Goal: Feedback & Contribution: Leave review/rating

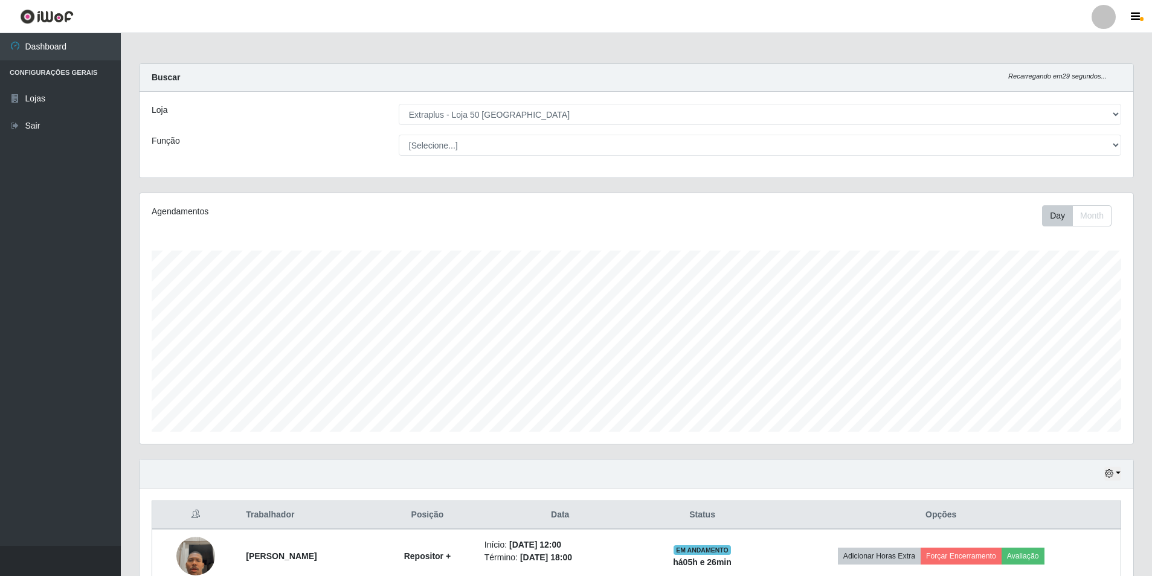
select select "451"
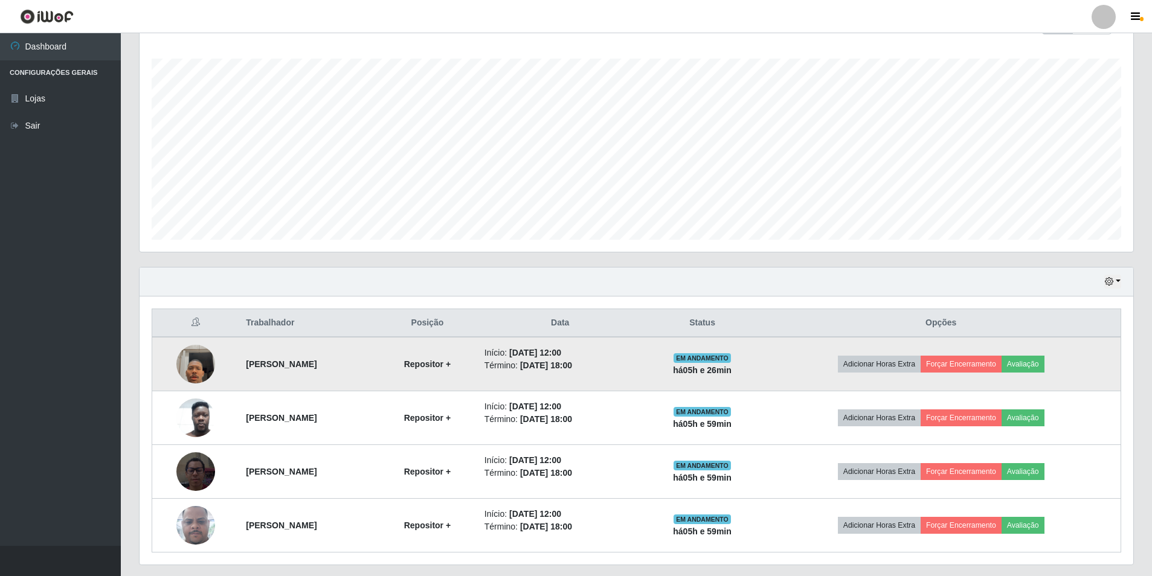
scroll to position [226, 0]
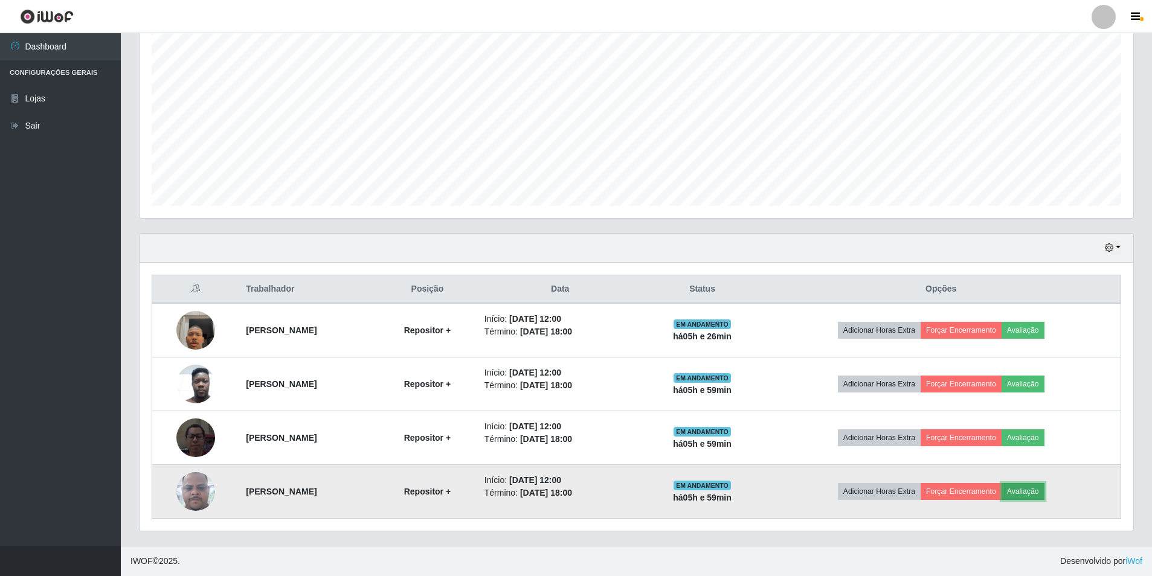
click at [1044, 498] on button "Avaliação" at bounding box center [1022, 491] width 43 height 17
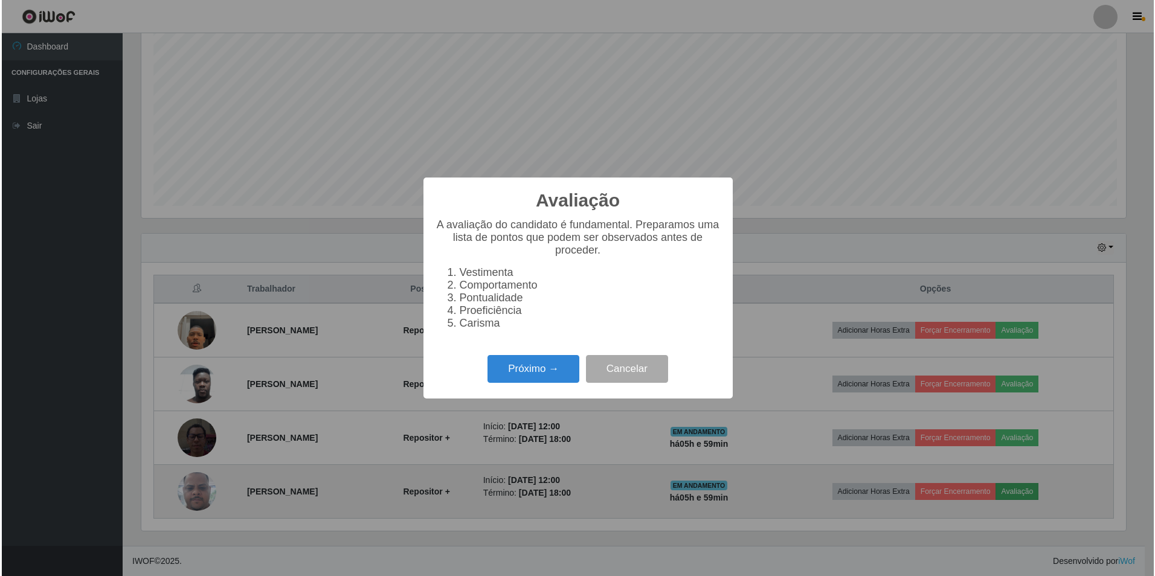
scroll to position [251, 987]
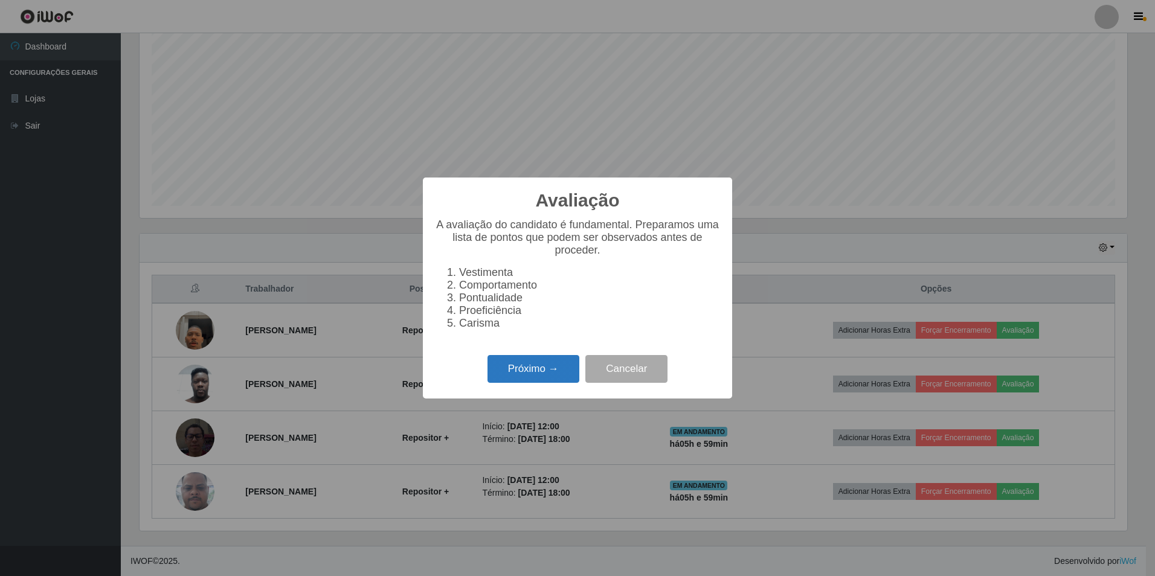
click at [536, 372] on button "Próximo →" at bounding box center [533, 369] width 92 height 28
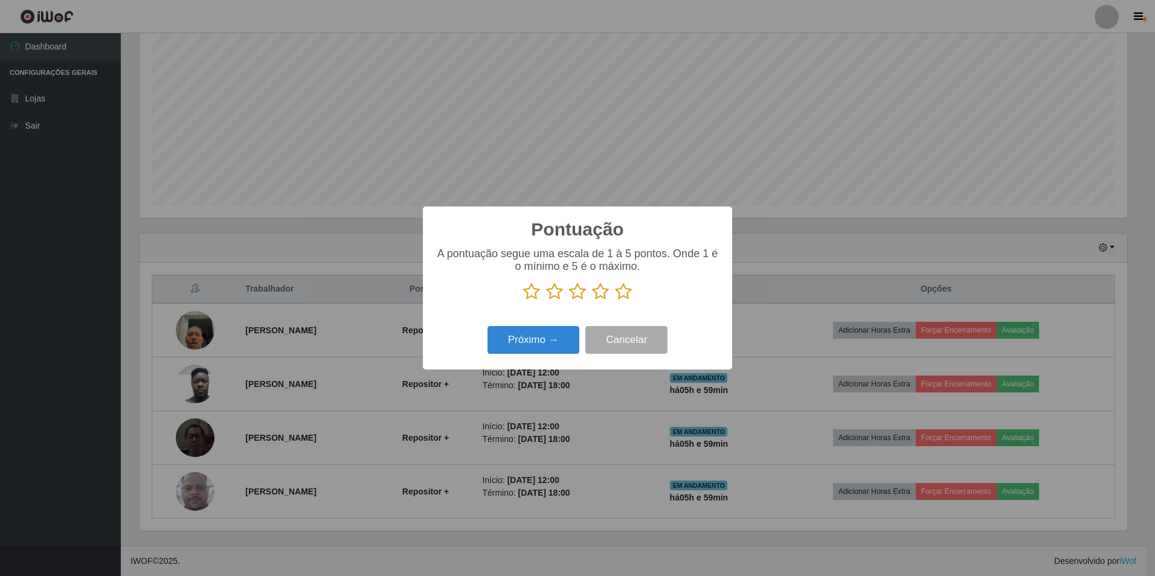
scroll to position [603589, 602852]
click at [620, 294] on icon at bounding box center [623, 292] width 17 height 18
click at [615, 301] on input "radio" at bounding box center [615, 301] width 0 height 0
click at [562, 344] on button "Próximo →" at bounding box center [533, 340] width 92 height 28
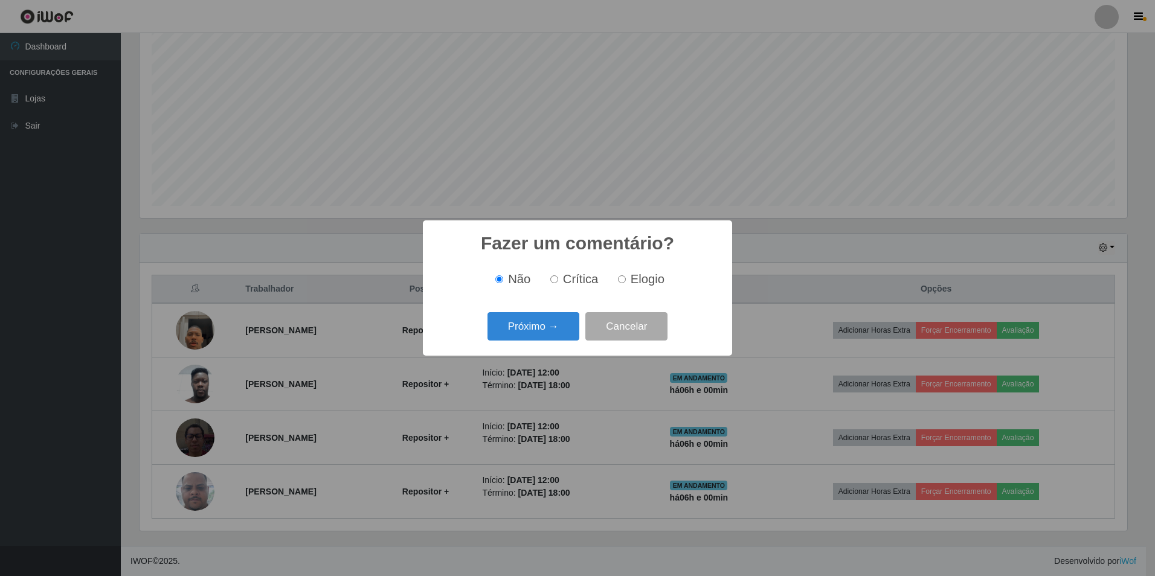
click at [620, 277] on input "Elogio" at bounding box center [622, 279] width 8 height 8
radio input "true"
click at [525, 325] on button "Próximo →" at bounding box center [533, 326] width 92 height 28
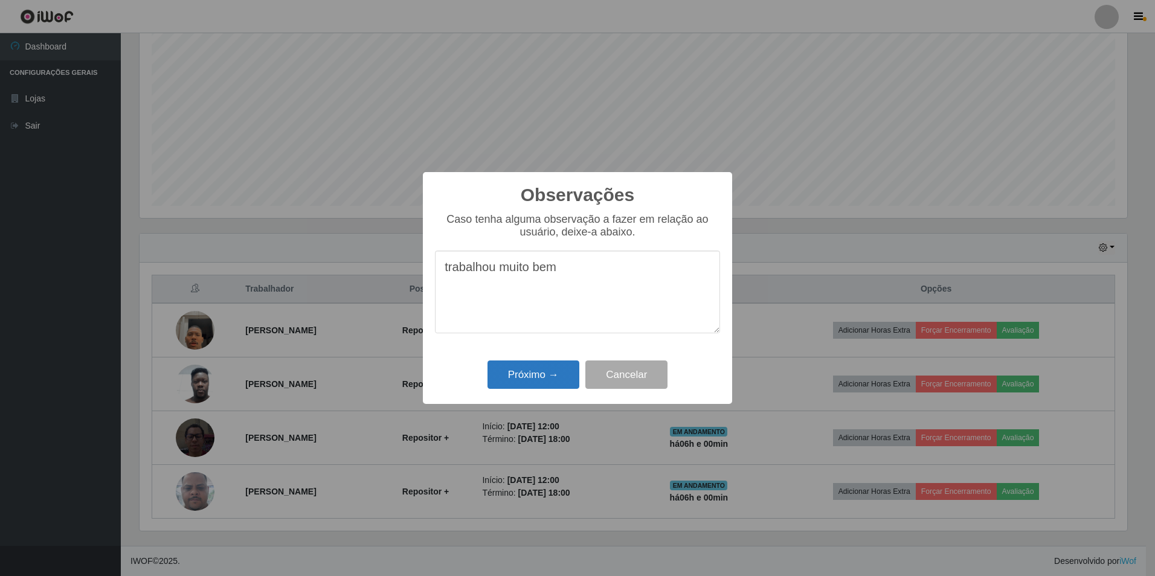
type textarea "trabalhou muito bem"
click at [551, 372] on button "Próximo →" at bounding box center [533, 374] width 92 height 28
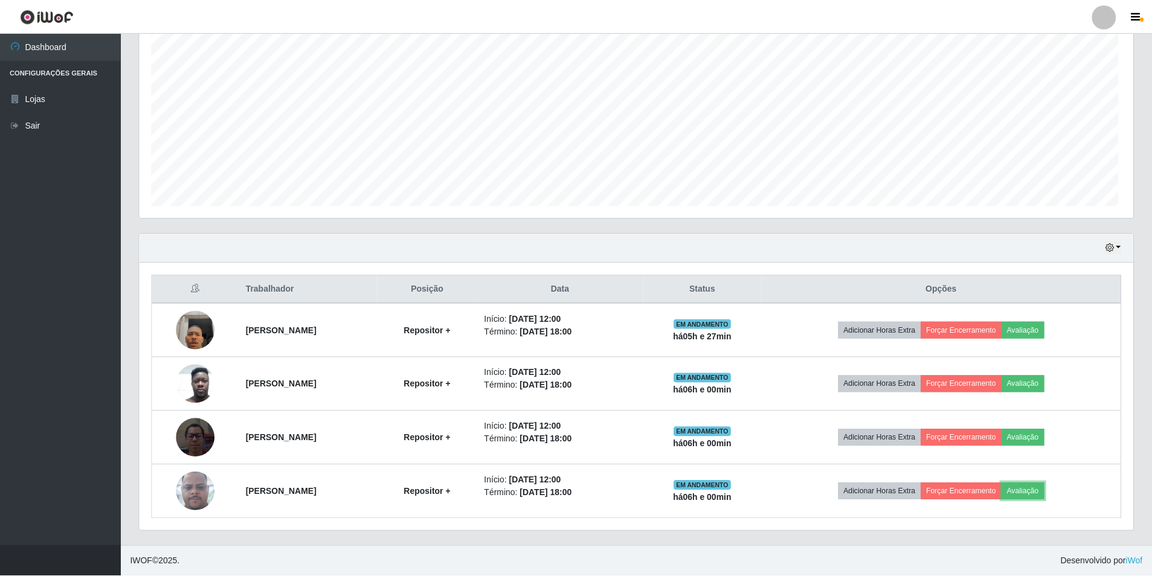
scroll to position [251, 993]
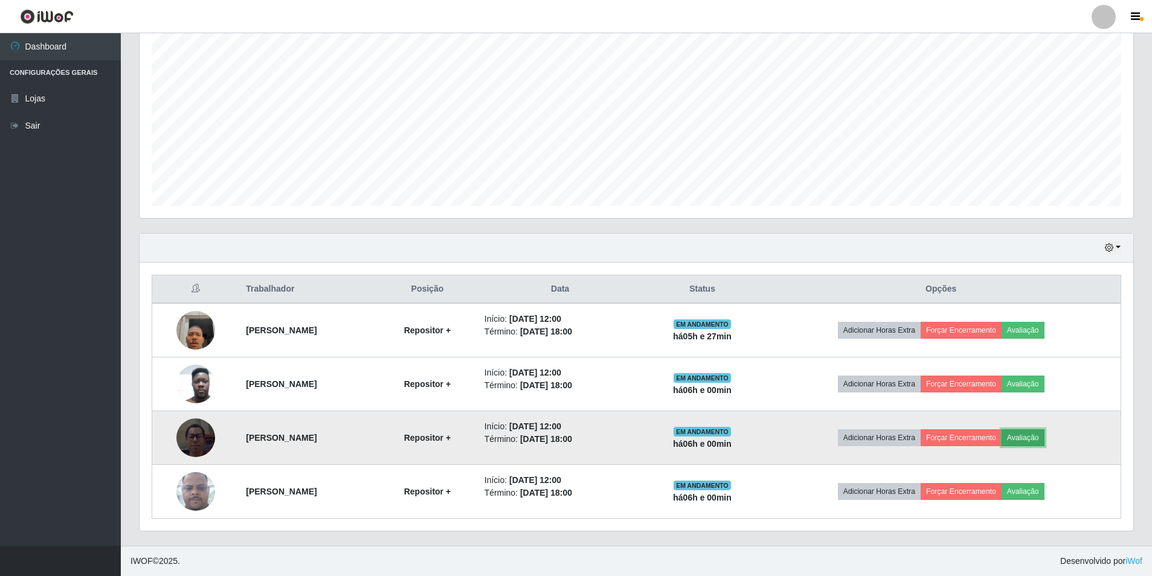
click at [1044, 435] on button "Avaliação" at bounding box center [1022, 437] width 43 height 17
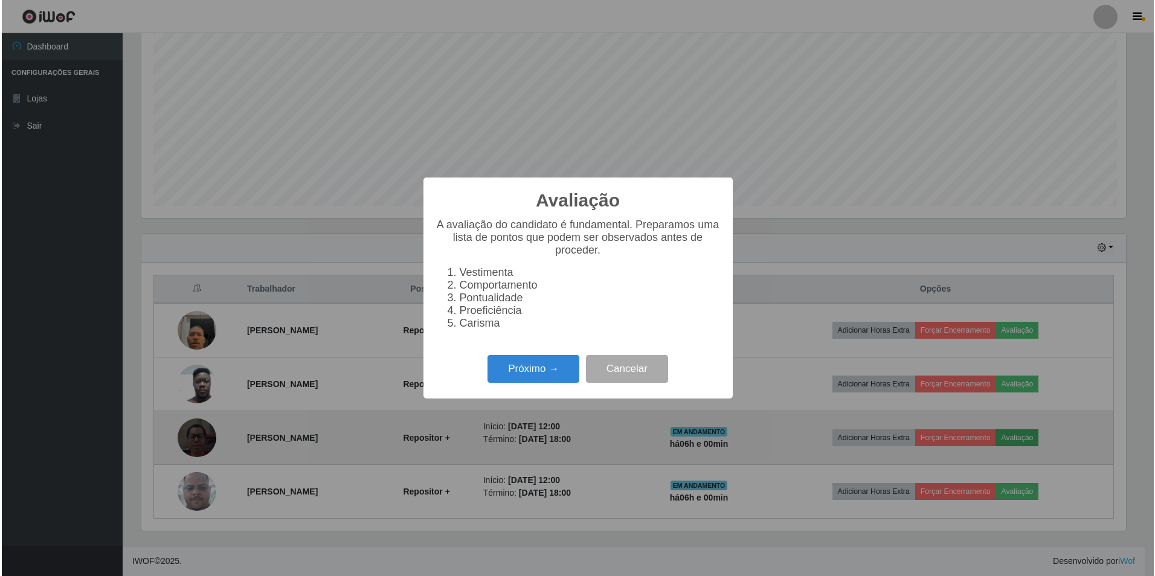
scroll to position [251, 987]
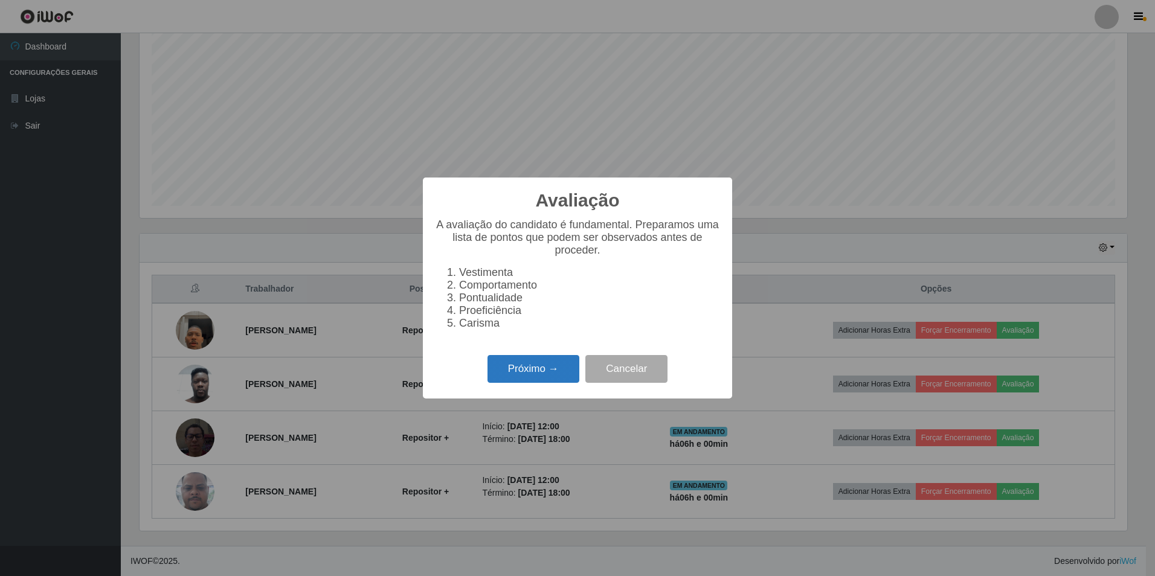
click at [511, 366] on button "Próximo →" at bounding box center [533, 369] width 92 height 28
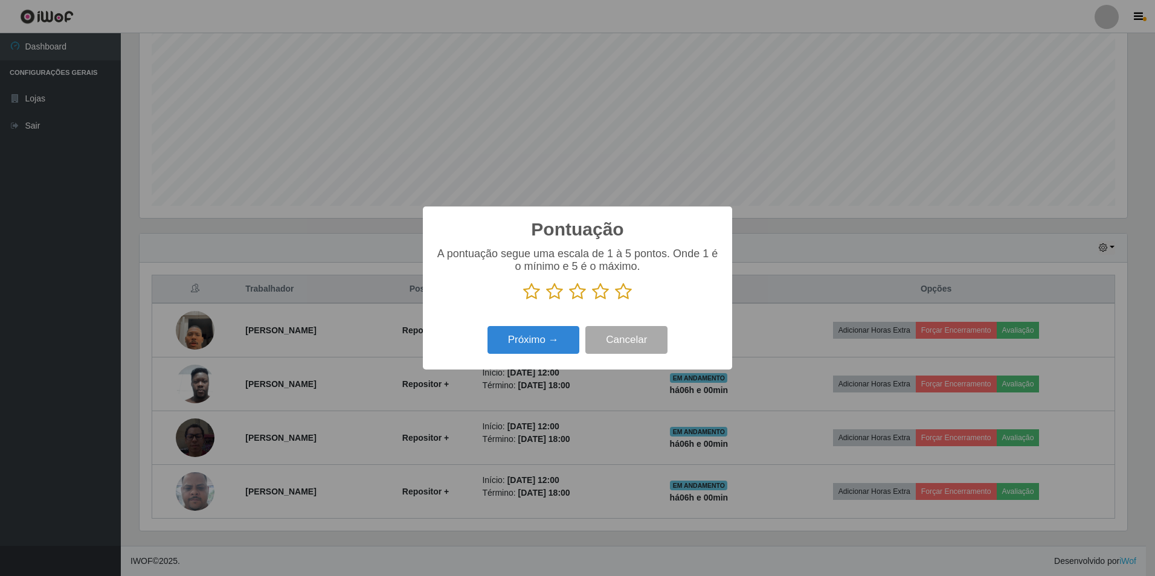
scroll to position [603589, 602852]
drag, startPoint x: 620, startPoint y: 296, endPoint x: 608, endPoint y: 308, distance: 16.2
click at [618, 300] on icon at bounding box center [623, 292] width 17 height 18
click at [615, 301] on input "radio" at bounding box center [615, 301] width 0 height 0
click at [563, 342] on button "Próximo →" at bounding box center [533, 340] width 92 height 28
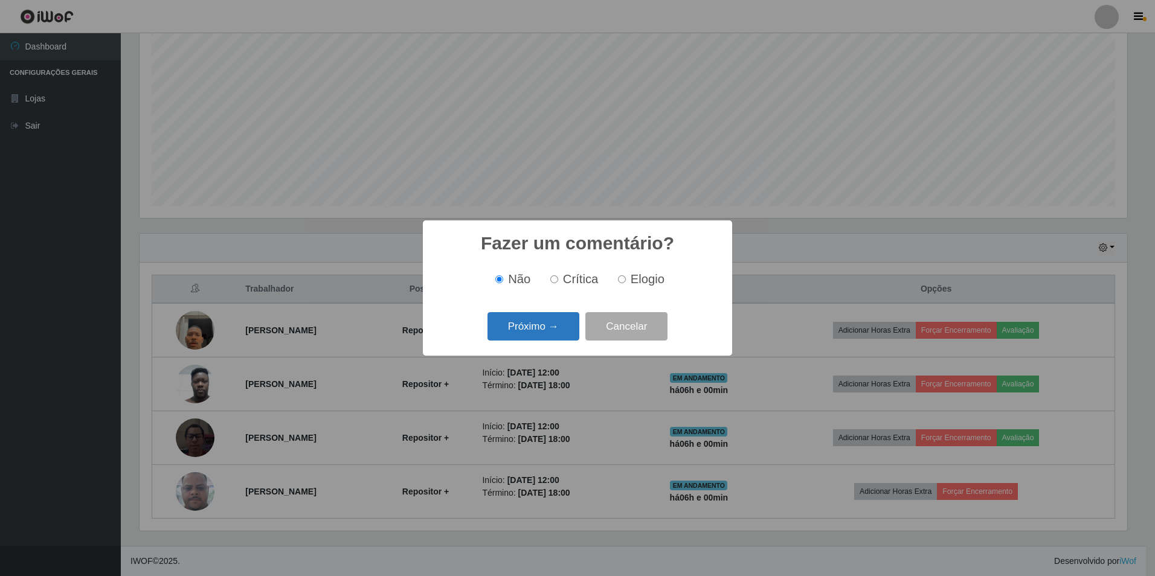
click at [545, 336] on button "Próximo →" at bounding box center [533, 326] width 92 height 28
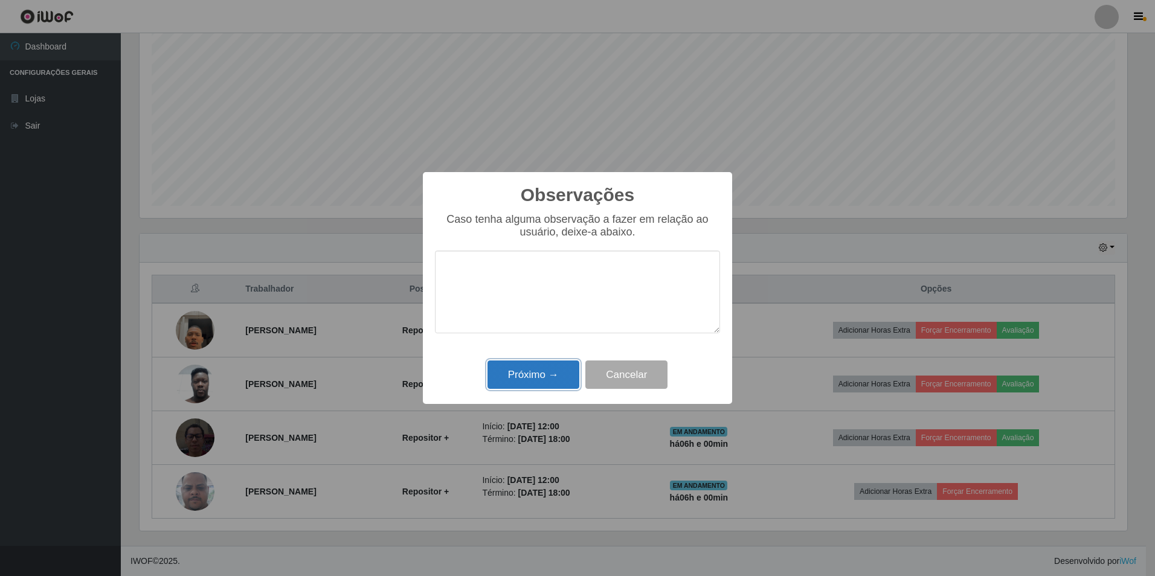
click at [543, 375] on button "Próximo →" at bounding box center [533, 374] width 92 height 28
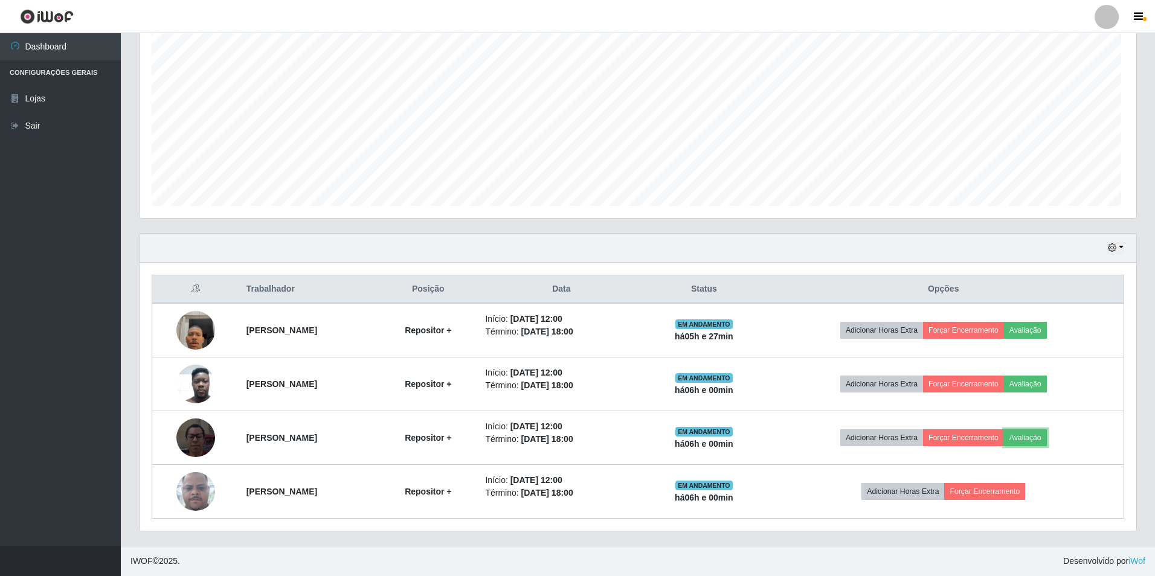
scroll to position [251, 993]
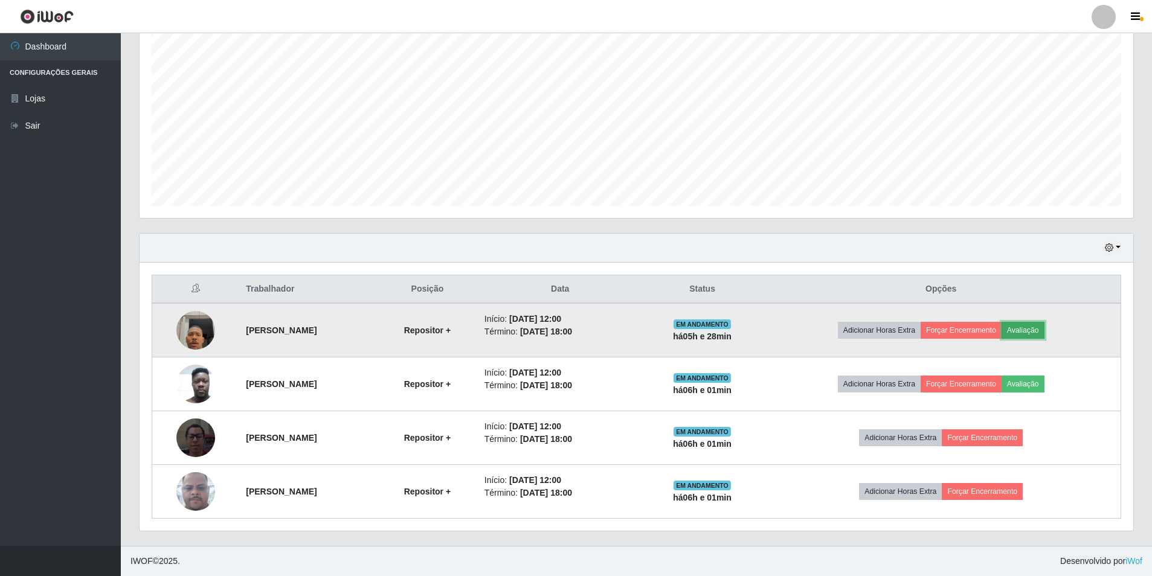
click at [1044, 332] on button "Avaliação" at bounding box center [1022, 330] width 43 height 17
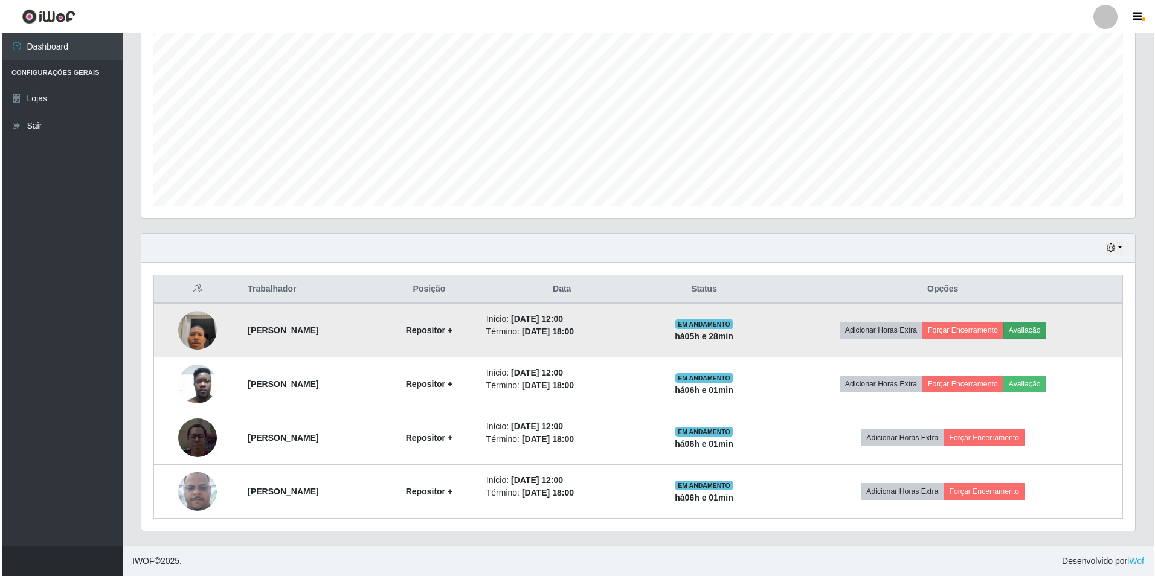
scroll to position [251, 987]
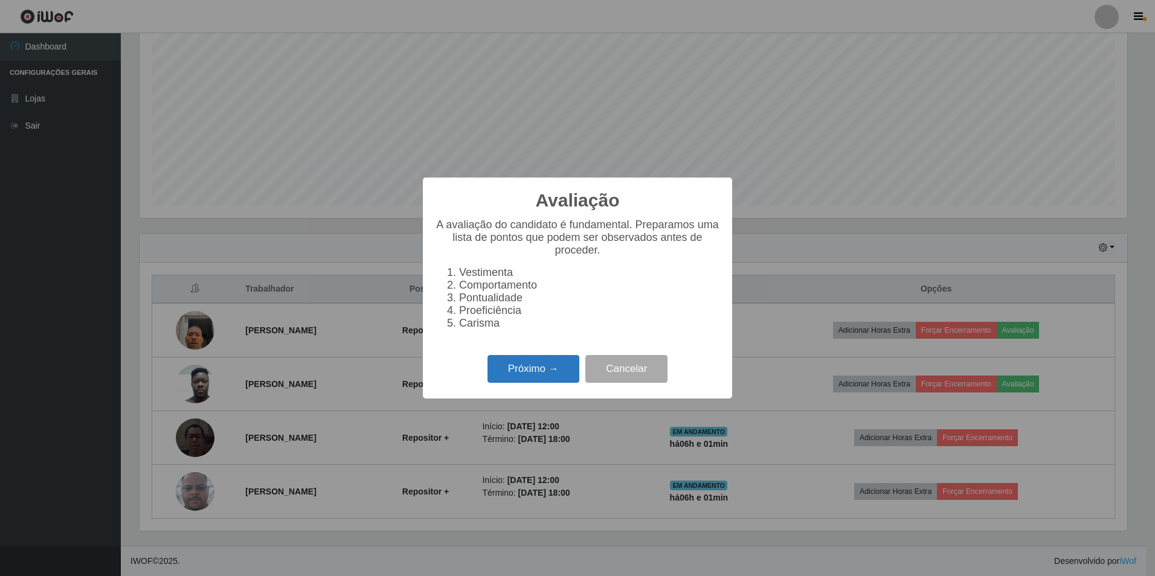
click at [514, 367] on button "Próximo →" at bounding box center [533, 369] width 92 height 28
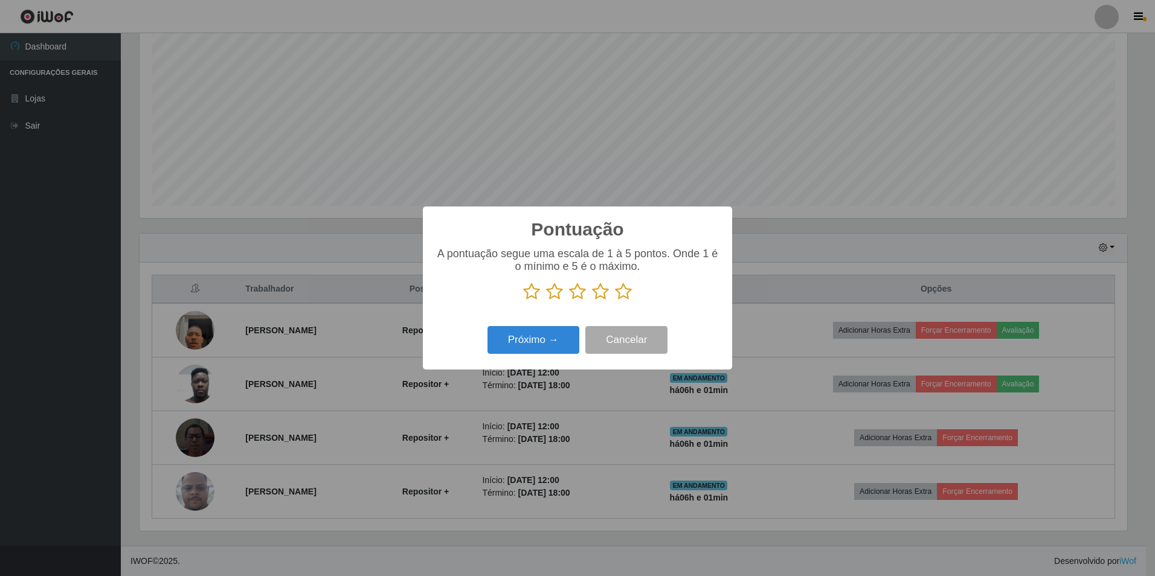
click at [626, 299] on icon at bounding box center [623, 292] width 17 height 18
click at [615, 301] on input "radio" at bounding box center [615, 301] width 0 height 0
click at [556, 349] on button "Próximo →" at bounding box center [533, 340] width 92 height 28
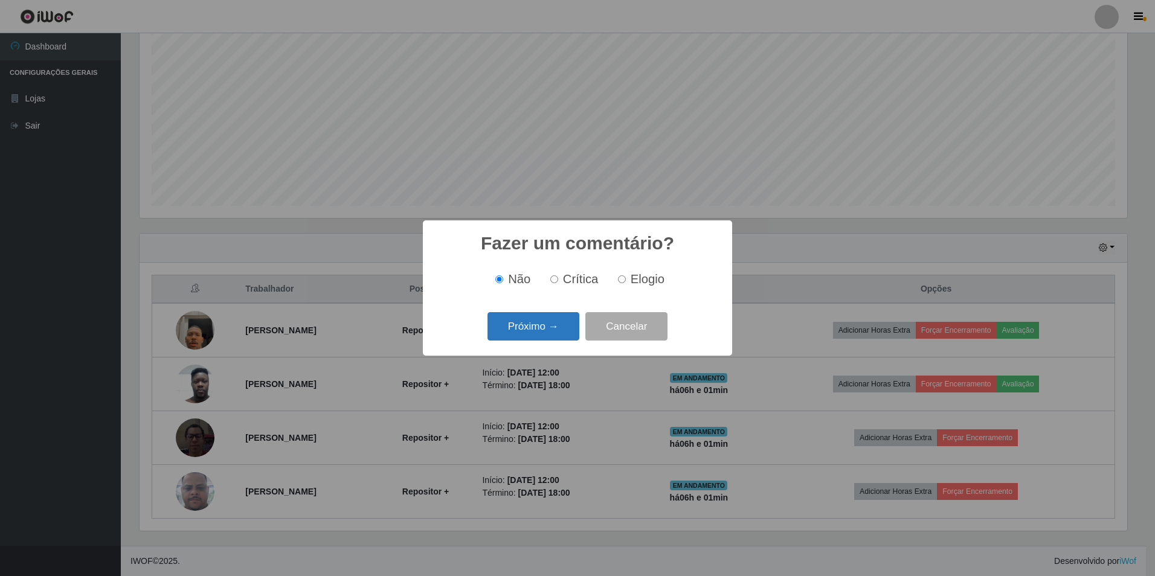
click at [552, 334] on button "Próximo →" at bounding box center [533, 326] width 92 height 28
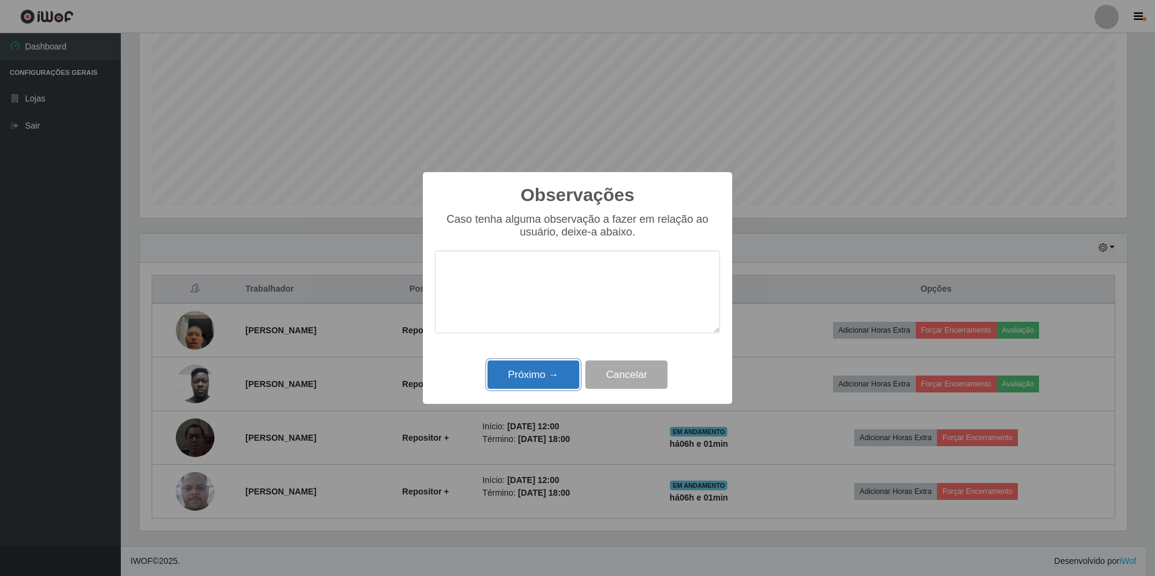
click at [551, 389] on button "Próximo →" at bounding box center [533, 374] width 92 height 28
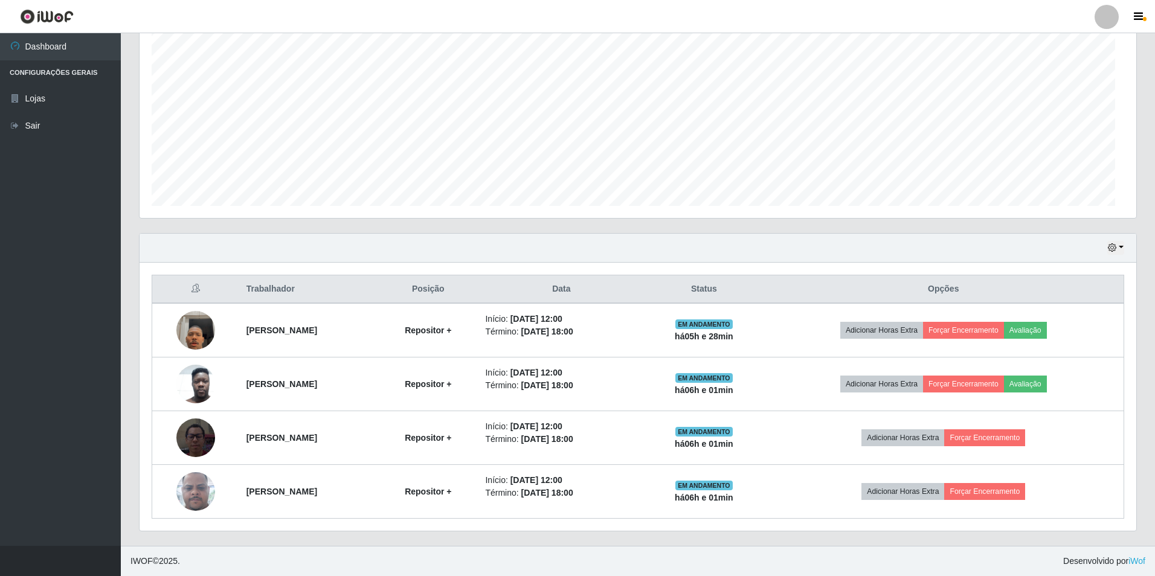
scroll to position [251, 993]
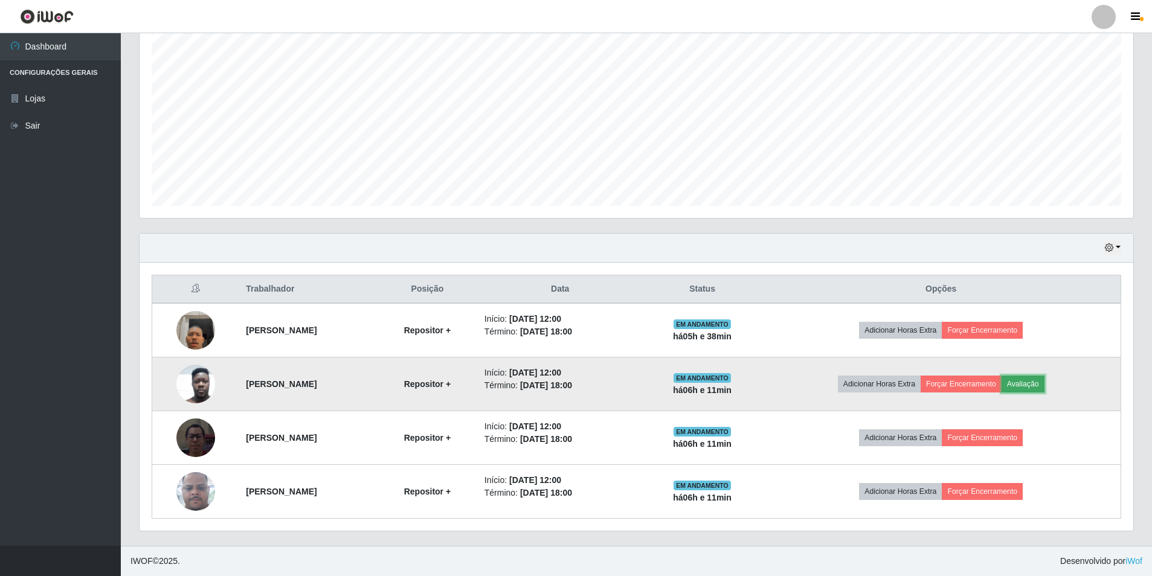
click at [1044, 387] on button "Avaliação" at bounding box center [1022, 384] width 43 height 17
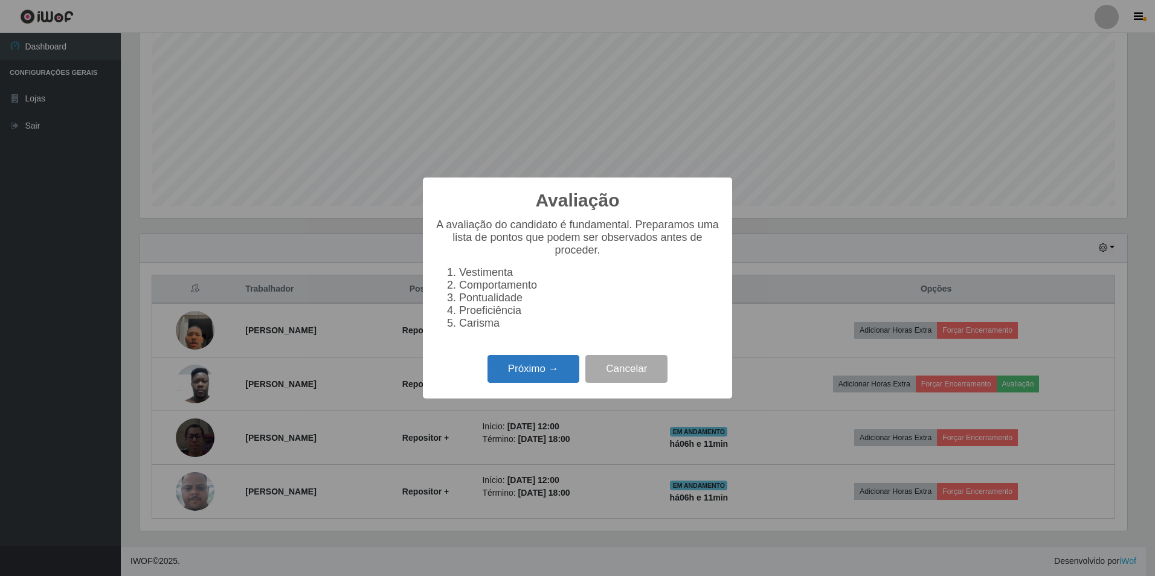
click at [533, 370] on button "Próximo →" at bounding box center [533, 369] width 92 height 28
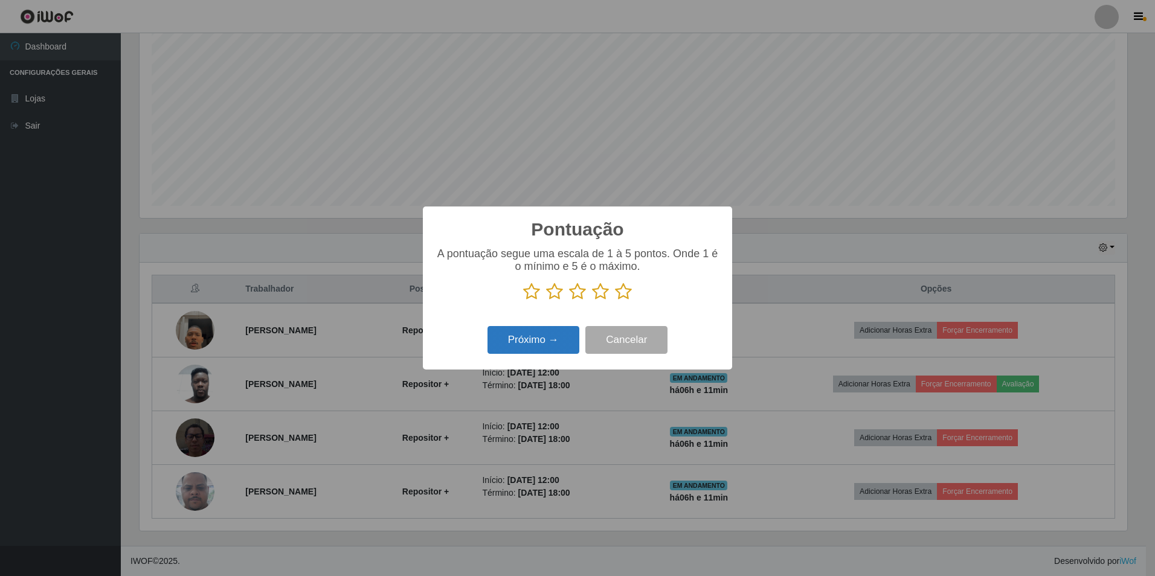
click at [550, 336] on button "Próximo →" at bounding box center [533, 340] width 92 height 28
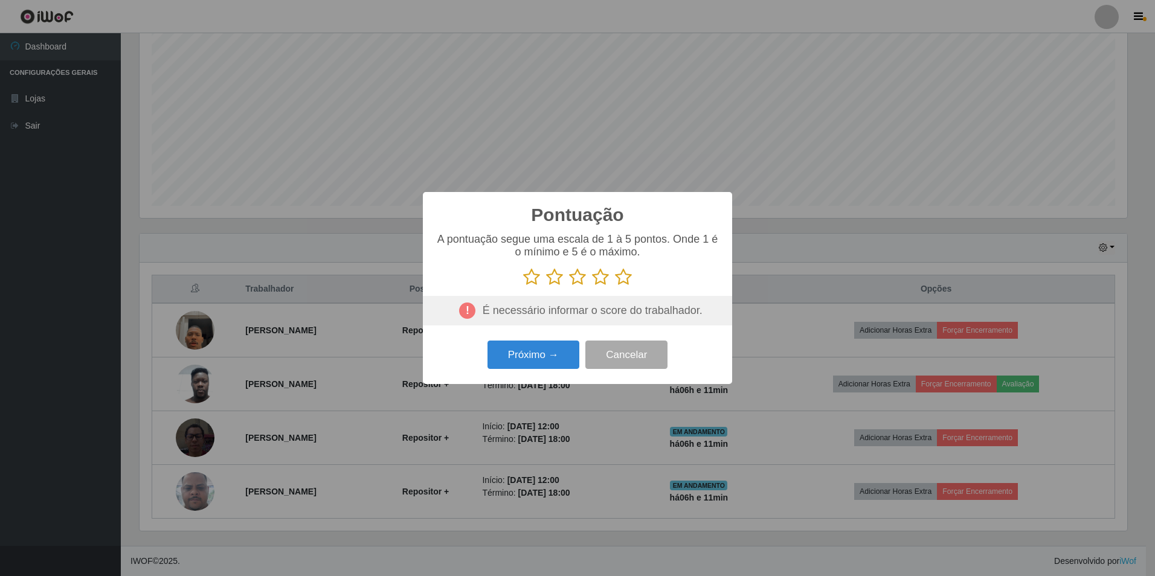
click at [619, 288] on div "A pontuação segue uma escala de 1 à 5 pontos. Onde 1 é o mínimo e 5 é o máximo." at bounding box center [577, 279] width 285 height 93
click at [603, 286] on icon at bounding box center [600, 277] width 17 height 18
click at [592, 286] on input "radio" at bounding box center [592, 286] width 0 height 0
click at [619, 285] on icon at bounding box center [623, 277] width 17 height 18
click at [615, 286] on input "radio" at bounding box center [615, 286] width 0 height 0
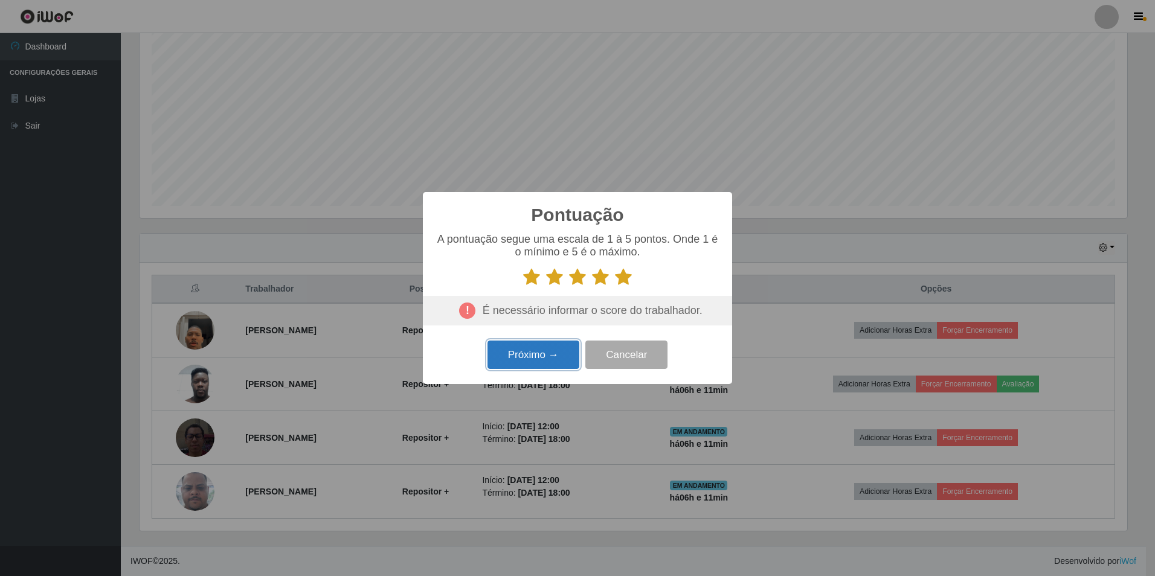
click at [540, 368] on button "Próximo →" at bounding box center [533, 355] width 92 height 28
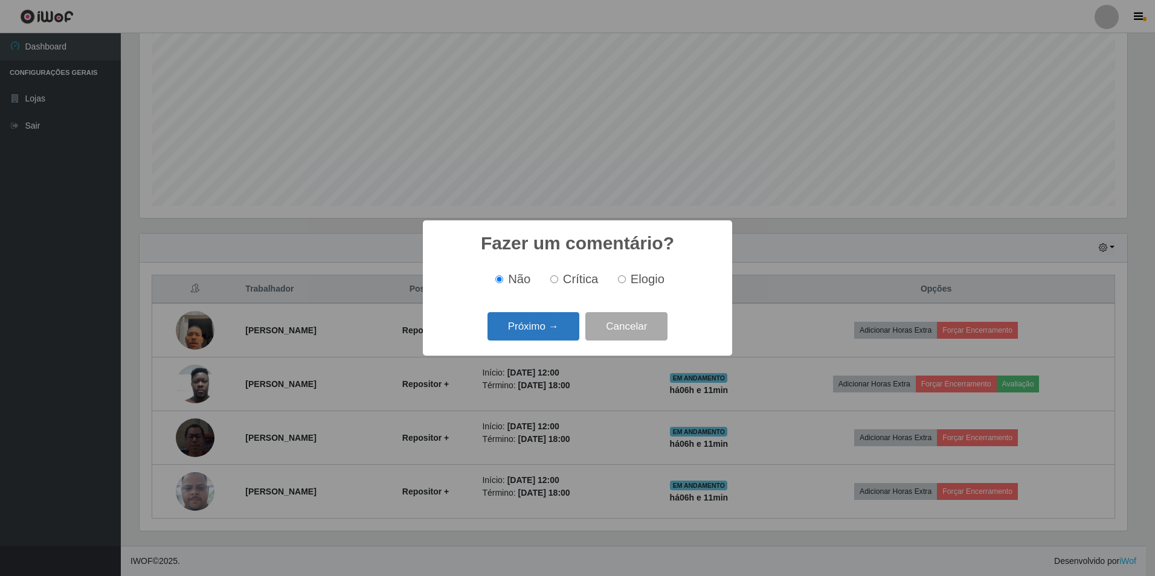
click at [520, 333] on button "Próximo →" at bounding box center [533, 326] width 92 height 28
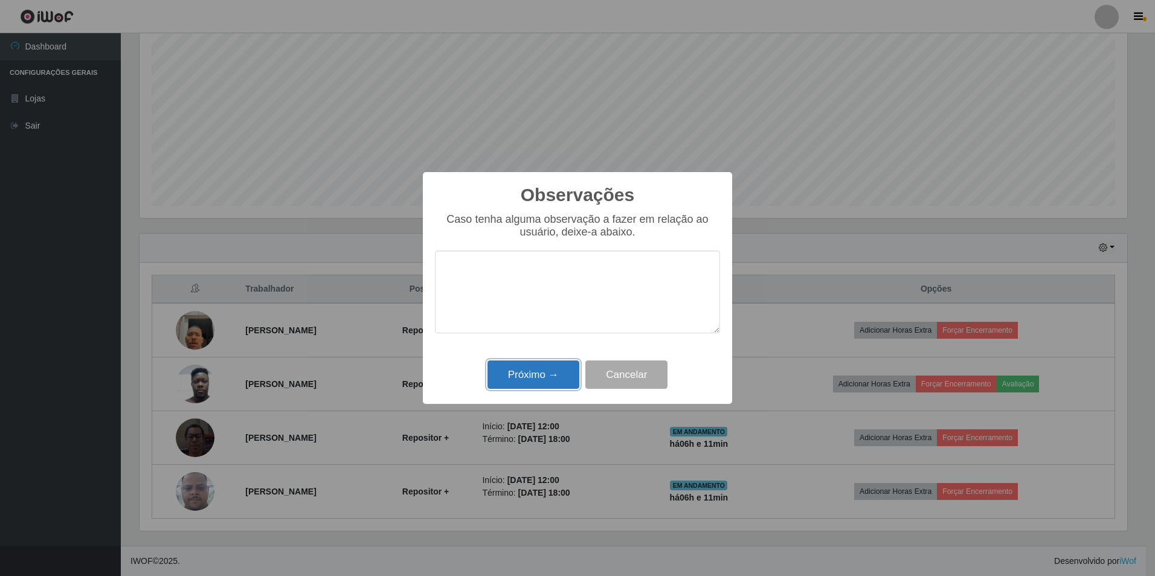
click at [546, 371] on button "Próximo →" at bounding box center [533, 374] width 92 height 28
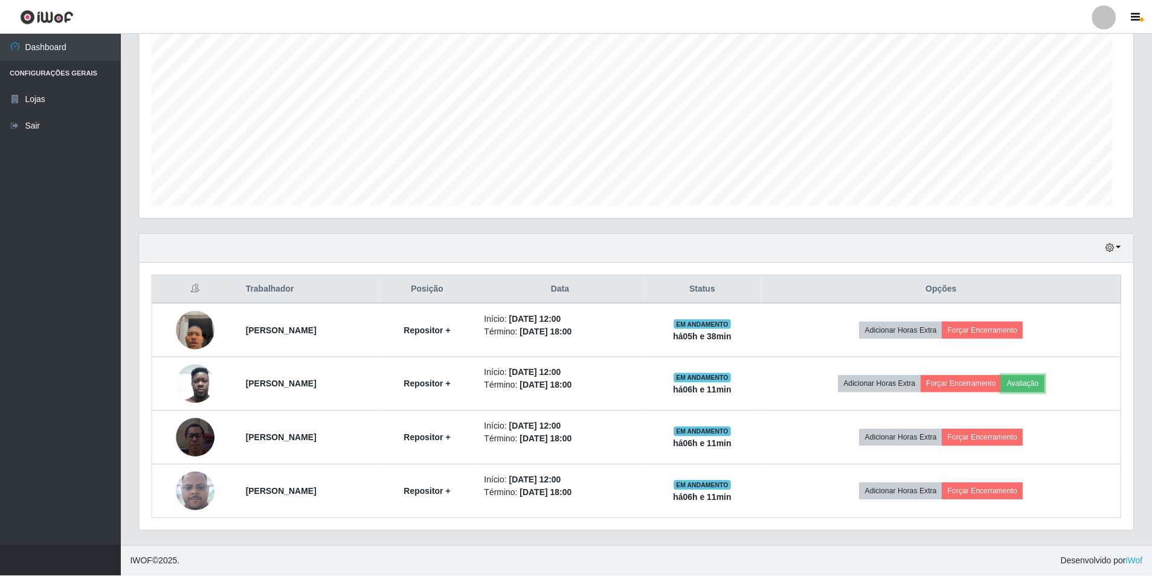
scroll to position [251, 993]
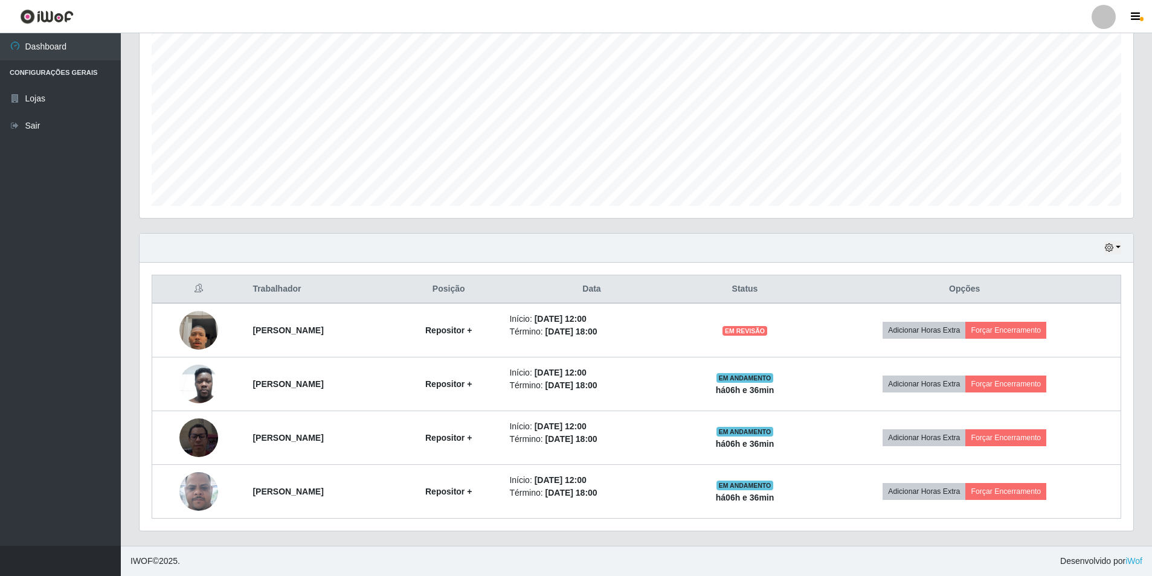
click at [395, 279] on th "Trabalhador" at bounding box center [320, 289] width 150 height 28
